Goal: Register for event/course

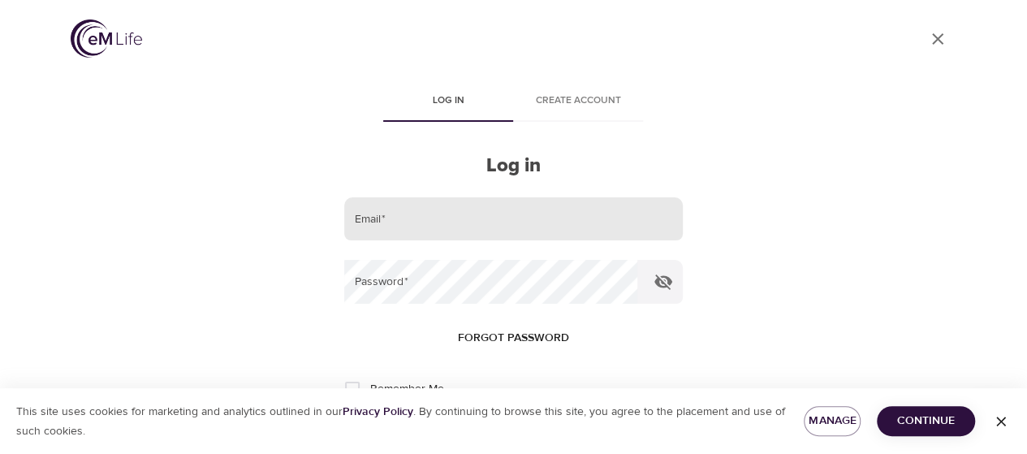
click at [634, 226] on input "email" at bounding box center [513, 219] width 338 height 44
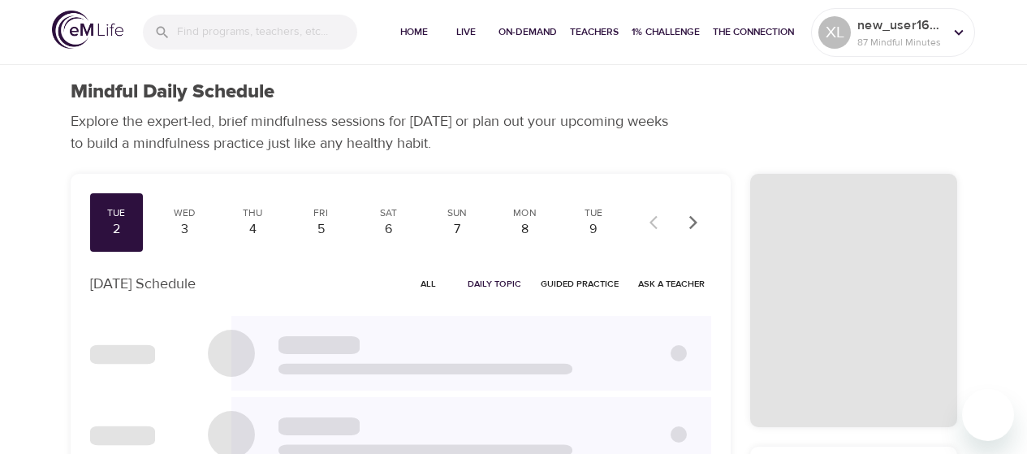
click at [1017, 418] on div at bounding box center [1019, 227] width 16 height 454
checkbox input "true"
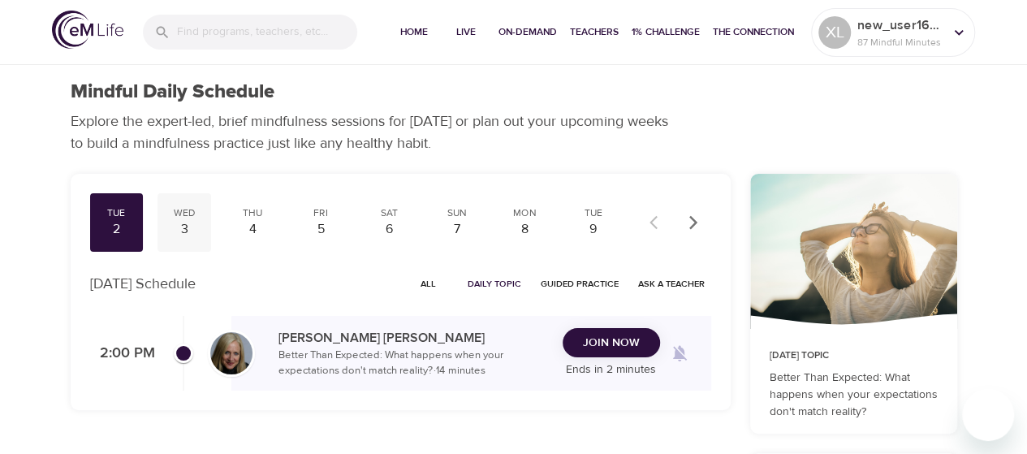
click at [174, 240] on div "Wed 3" at bounding box center [185, 222] width 54 height 58
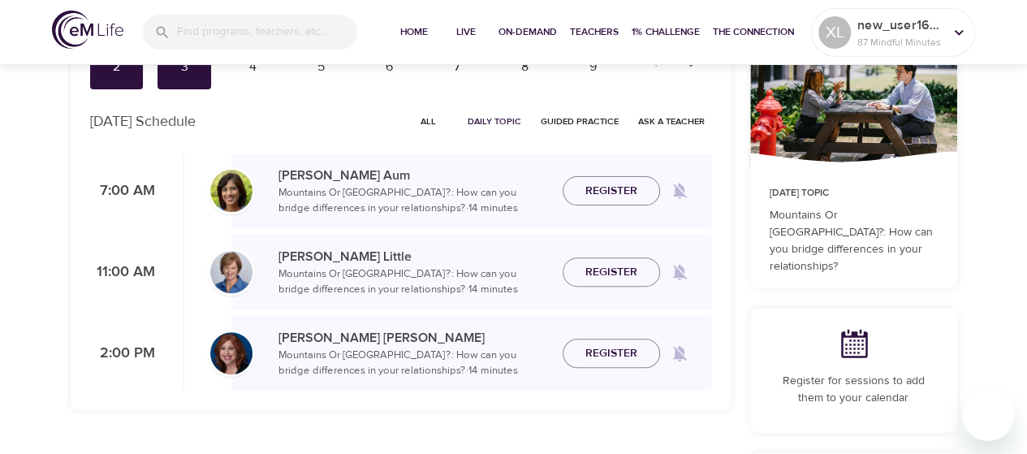
scroll to position [244, 0]
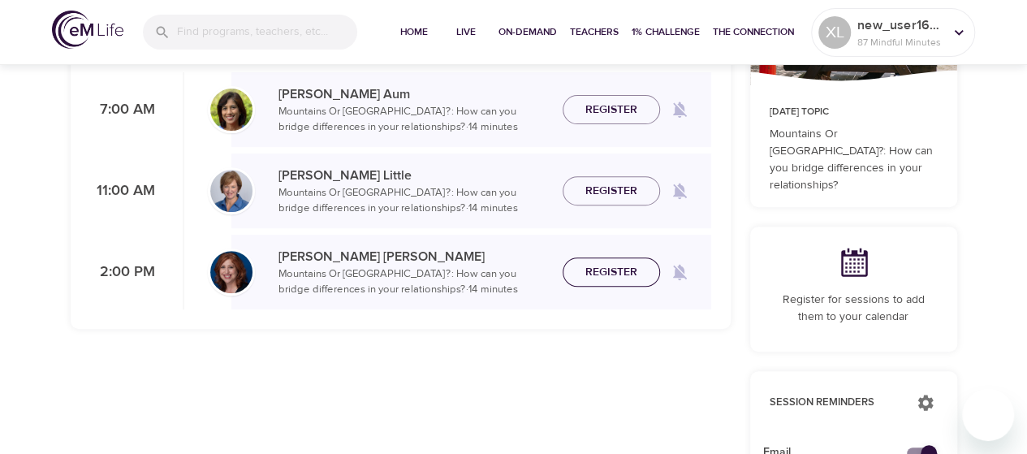
click at [573, 277] on button "Register" at bounding box center [611, 272] width 97 height 30
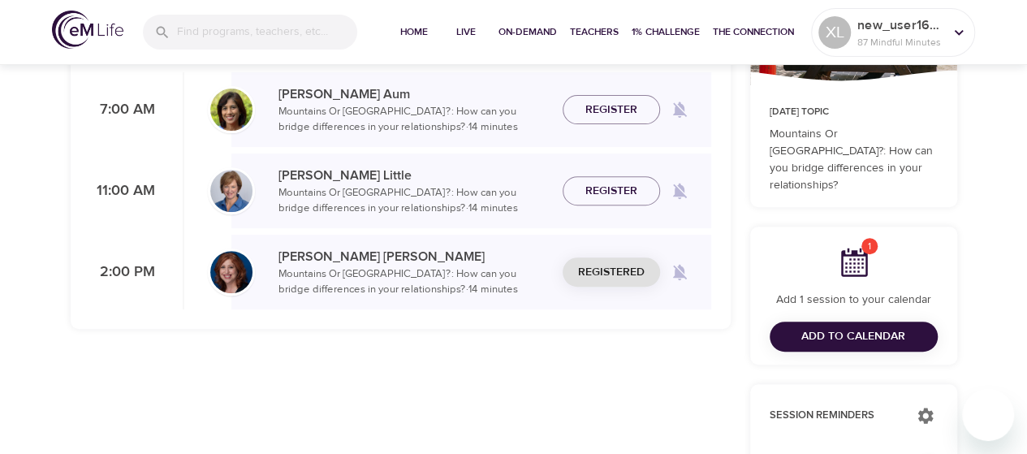
click at [604, 199] on span "Register" at bounding box center [612, 191] width 52 height 20
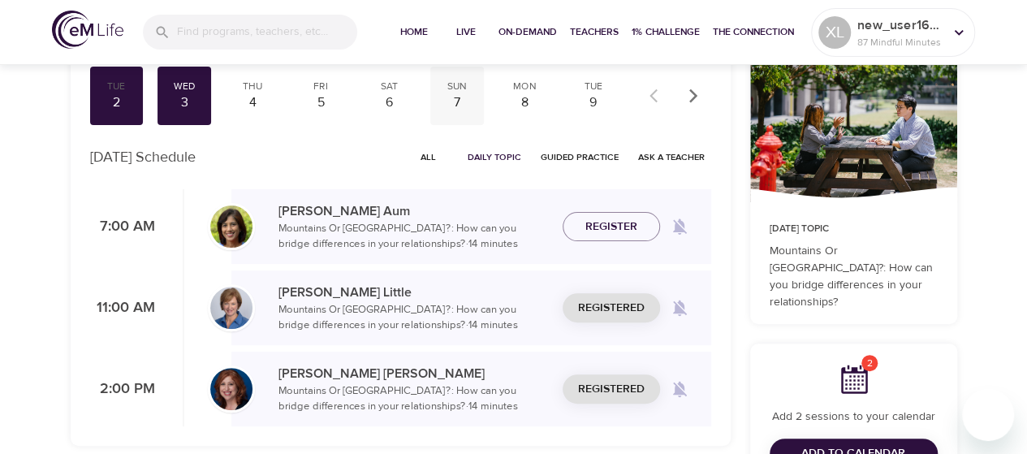
scroll to position [0, 0]
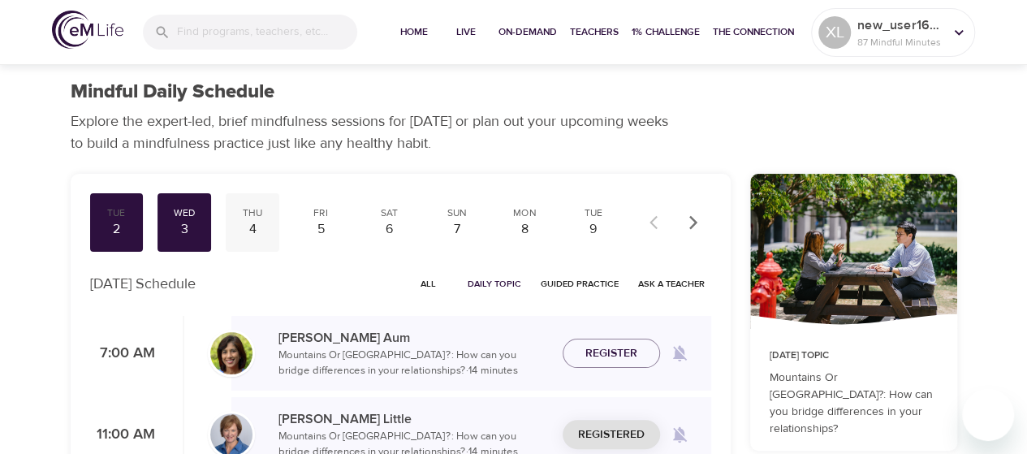
click at [266, 214] on div "Thu" at bounding box center [252, 213] width 41 height 14
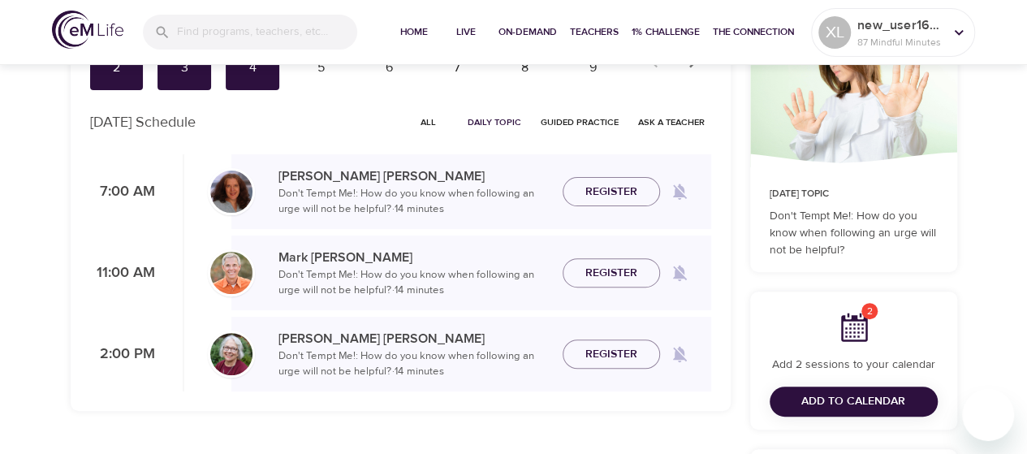
scroll to position [162, 0]
drag, startPoint x: 608, startPoint y: 357, endPoint x: 582, endPoint y: 339, distance: 30.9
click at [608, 357] on span "Register" at bounding box center [612, 354] width 52 height 20
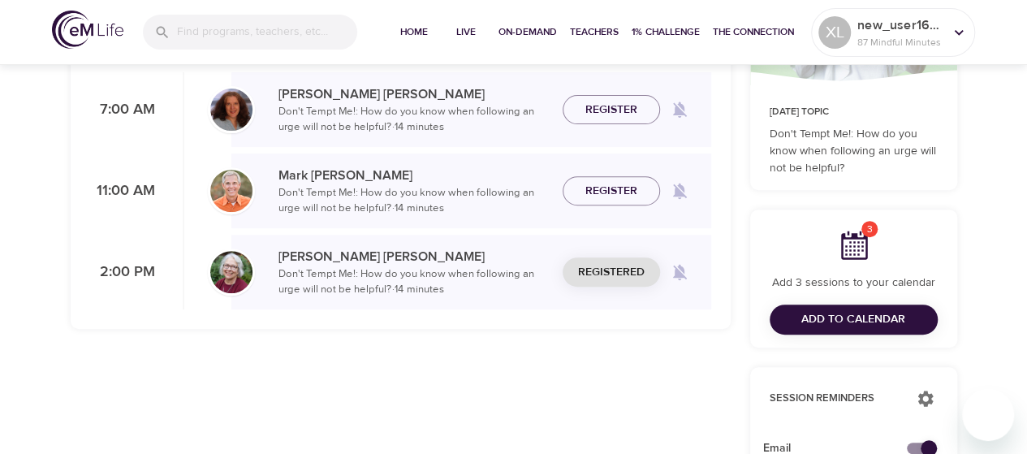
scroll to position [0, 0]
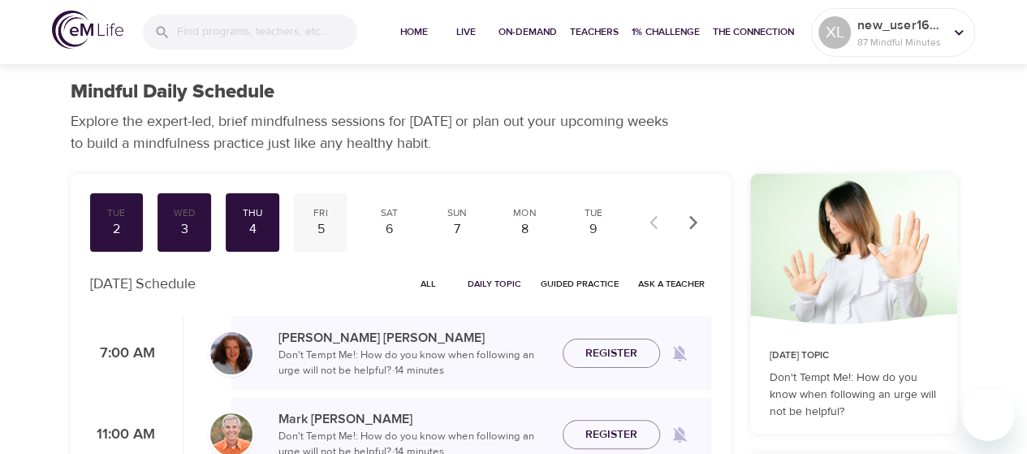
click at [328, 214] on div "Fri" at bounding box center [321, 213] width 41 height 14
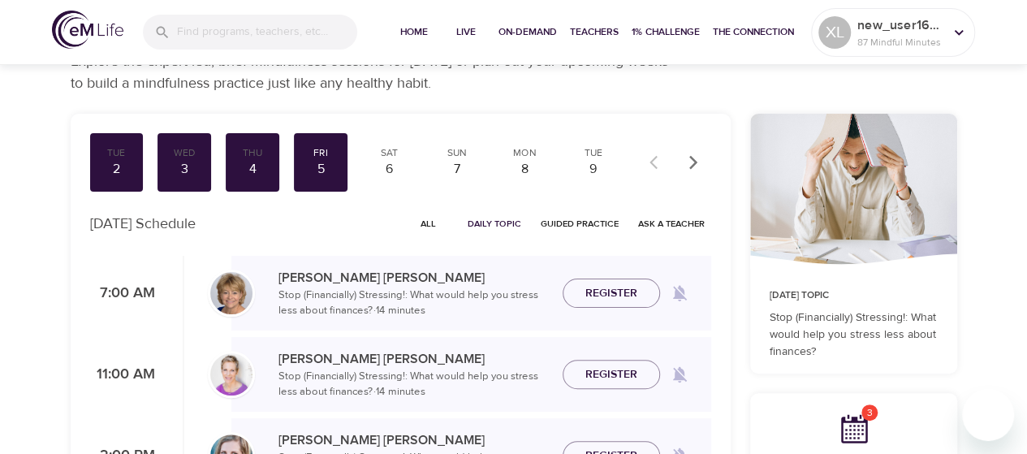
scroll to position [325, 0]
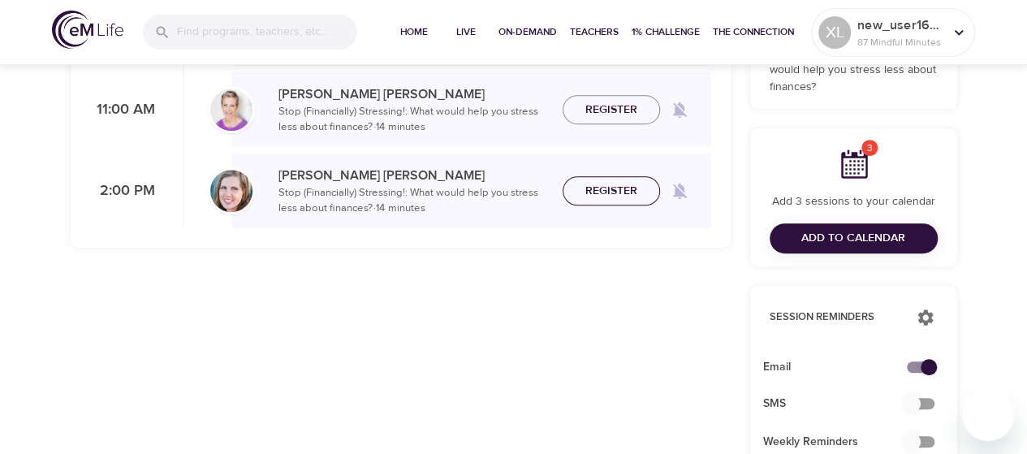
click at [617, 196] on span "Register" at bounding box center [612, 191] width 52 height 20
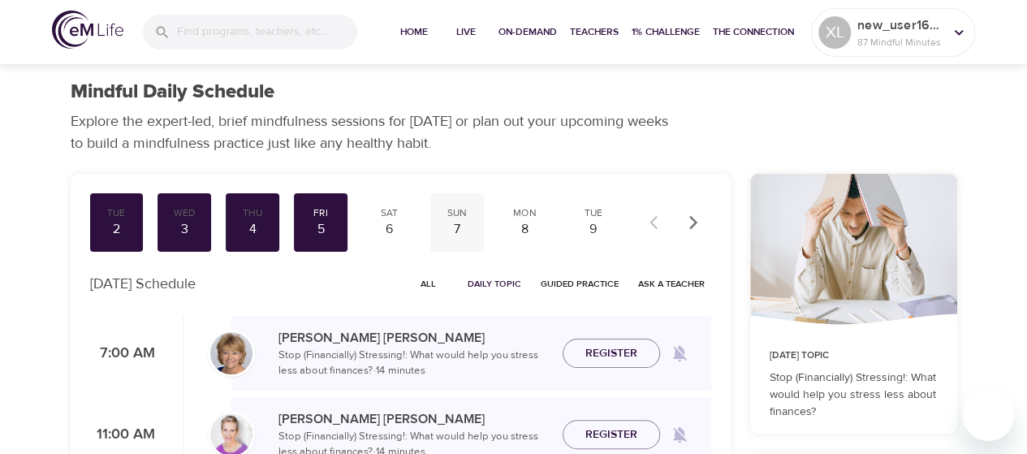
click at [452, 221] on div "7" at bounding box center [457, 229] width 41 height 19
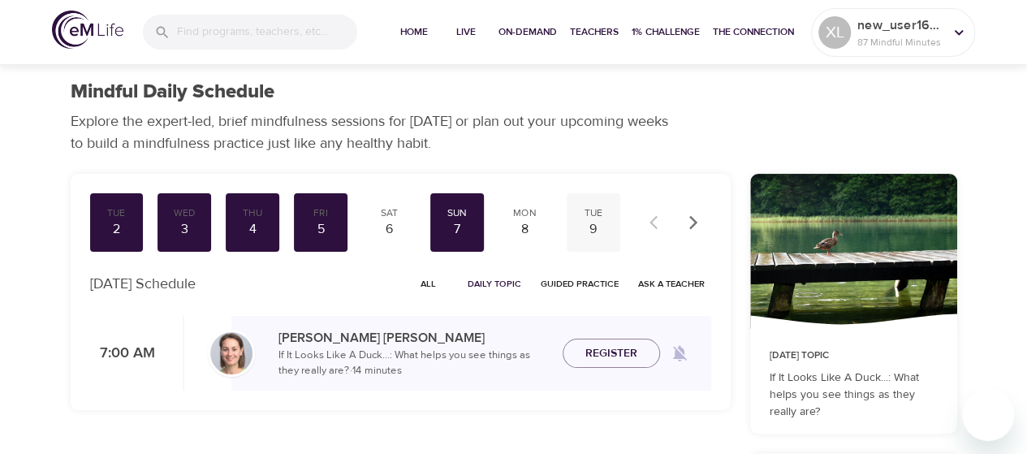
click at [586, 227] on div "9" at bounding box center [593, 229] width 41 height 19
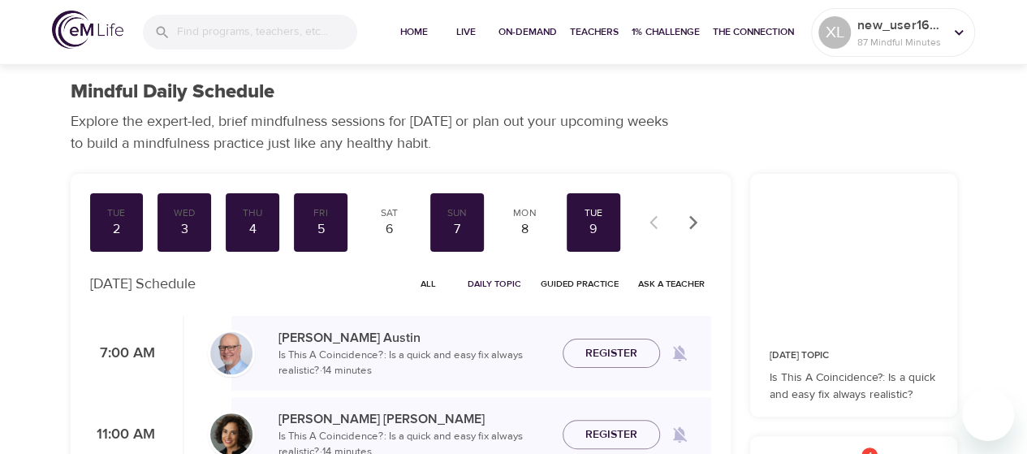
click at [530, 244] on div "Mon 8" at bounding box center [526, 222] width 54 height 58
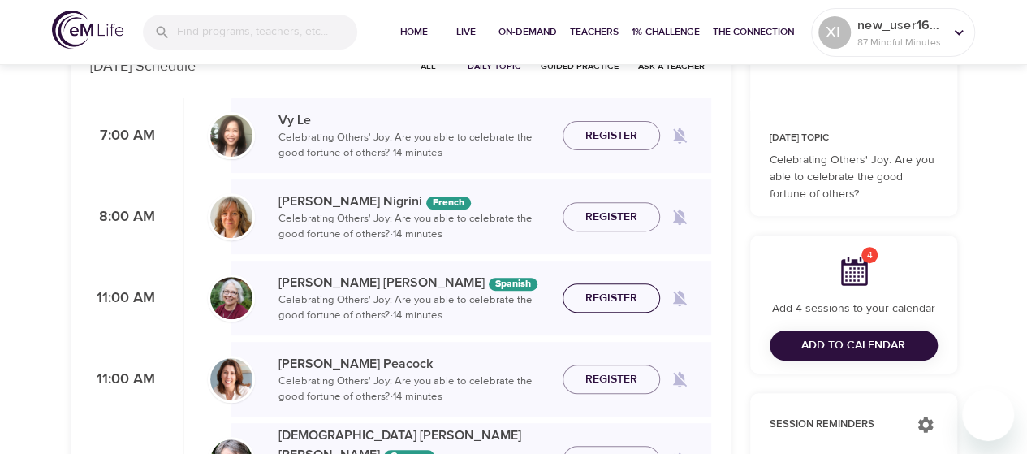
scroll to position [244, 0]
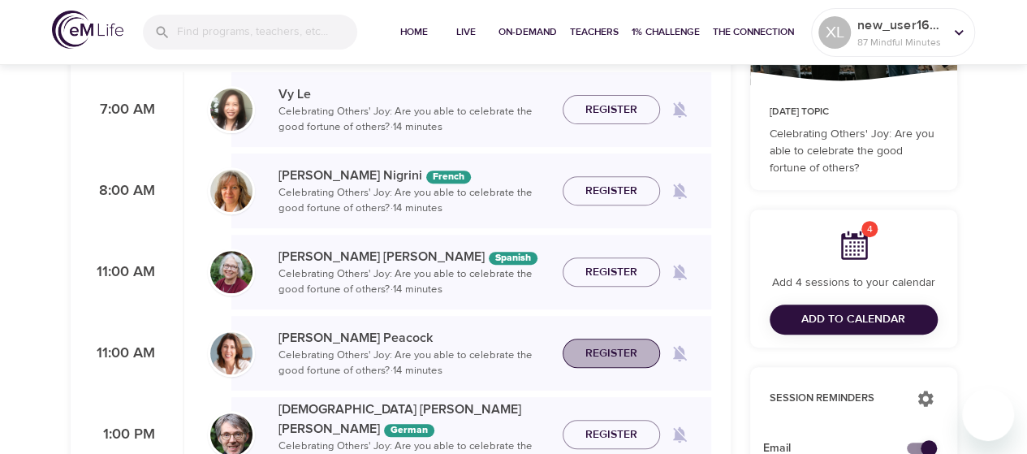
click at [617, 358] on span "Register" at bounding box center [612, 354] width 52 height 20
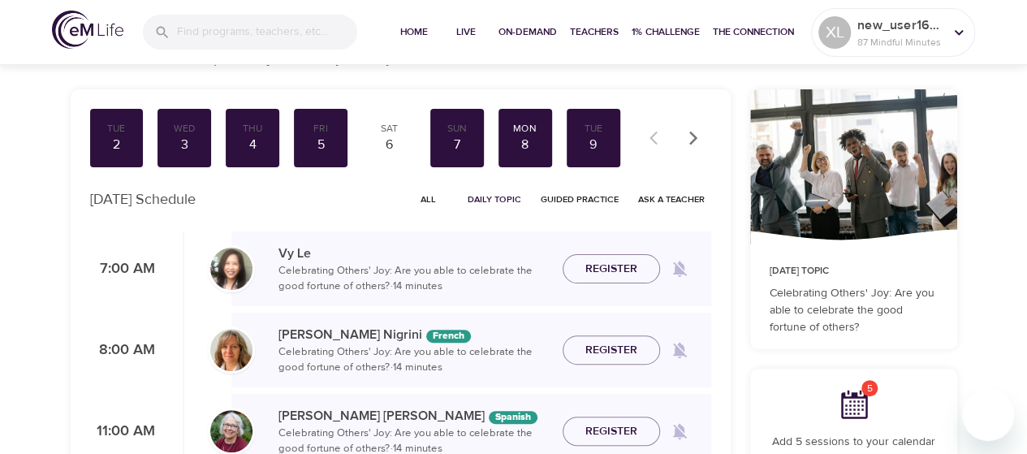
scroll to position [81, 0]
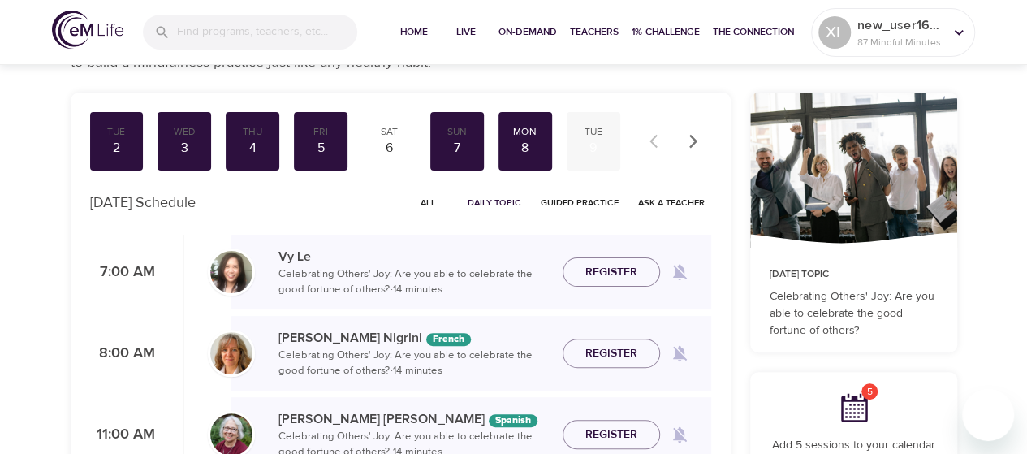
click at [585, 153] on div "9" at bounding box center [593, 148] width 41 height 19
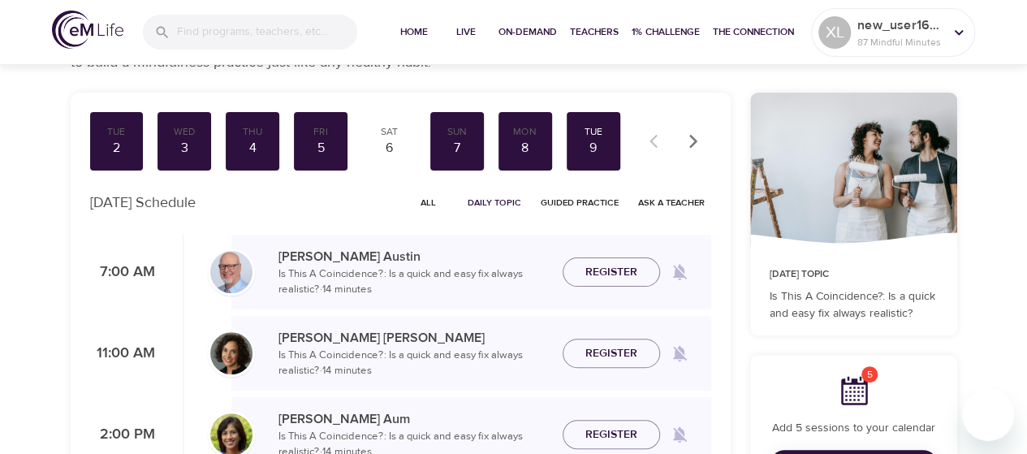
scroll to position [244, 0]
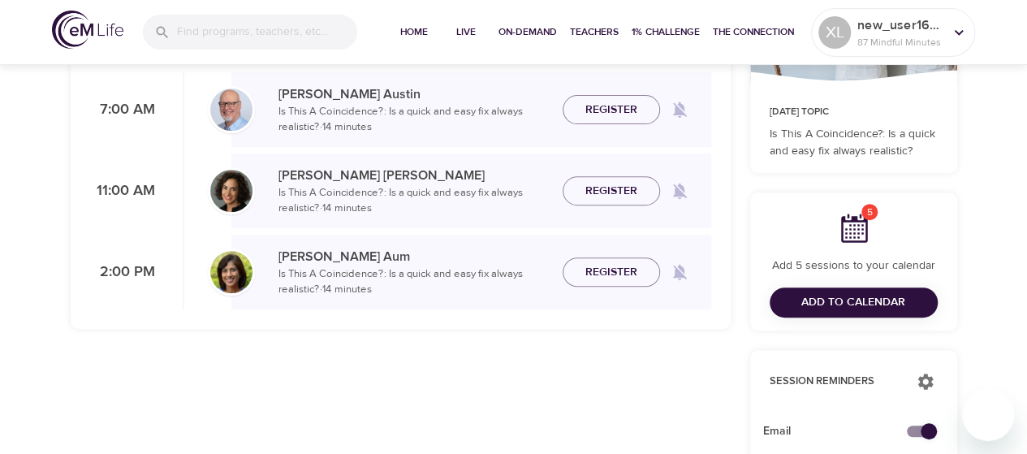
click at [629, 292] on div "[PERSON_NAME] Is This A Coincidence?: Is a quick and easy fix always realistic?…" at bounding box center [471, 272] width 480 height 51
click at [630, 270] on span "Register" at bounding box center [612, 272] width 52 height 20
click at [889, 51] on div "new_user1608587756 87 Mindful Minutes" at bounding box center [900, 32] width 93 height 41
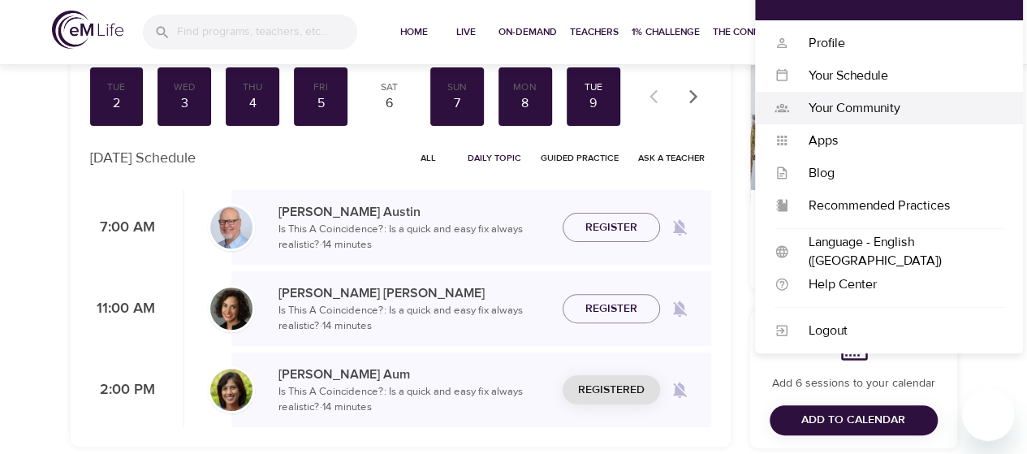
scroll to position [0, 0]
